Goal: Task Accomplishment & Management: Use online tool/utility

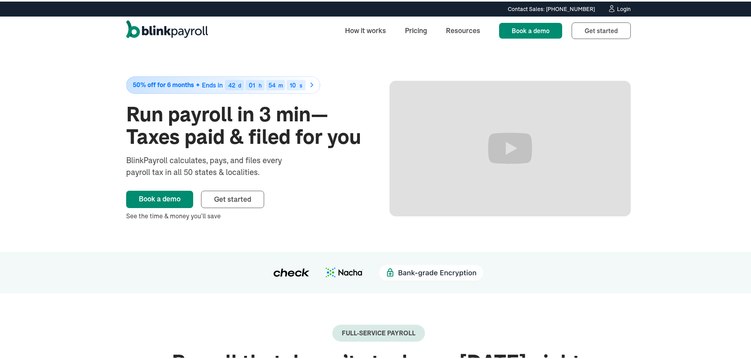
click at [623, 7] on div "Login" at bounding box center [624, 8] width 14 height 6
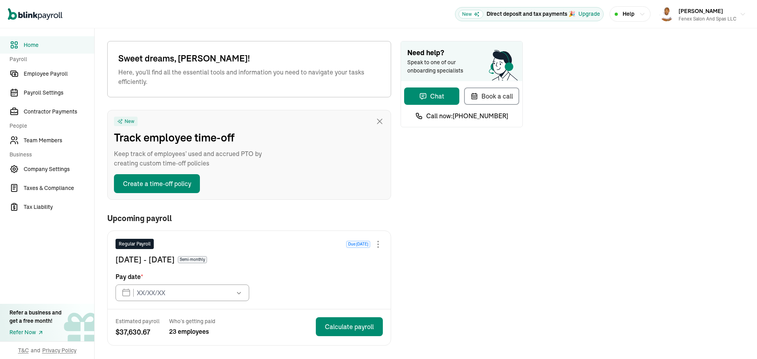
type input "[DATE]"
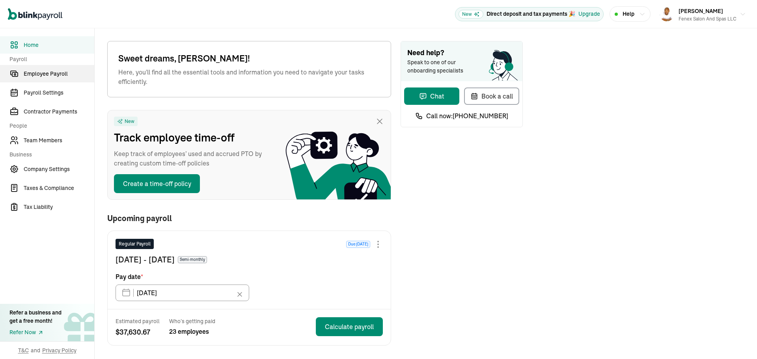
click at [47, 75] on span "Employee Payroll" at bounding box center [59, 74] width 71 height 8
